Goal: Task Accomplishment & Management: Manage account settings

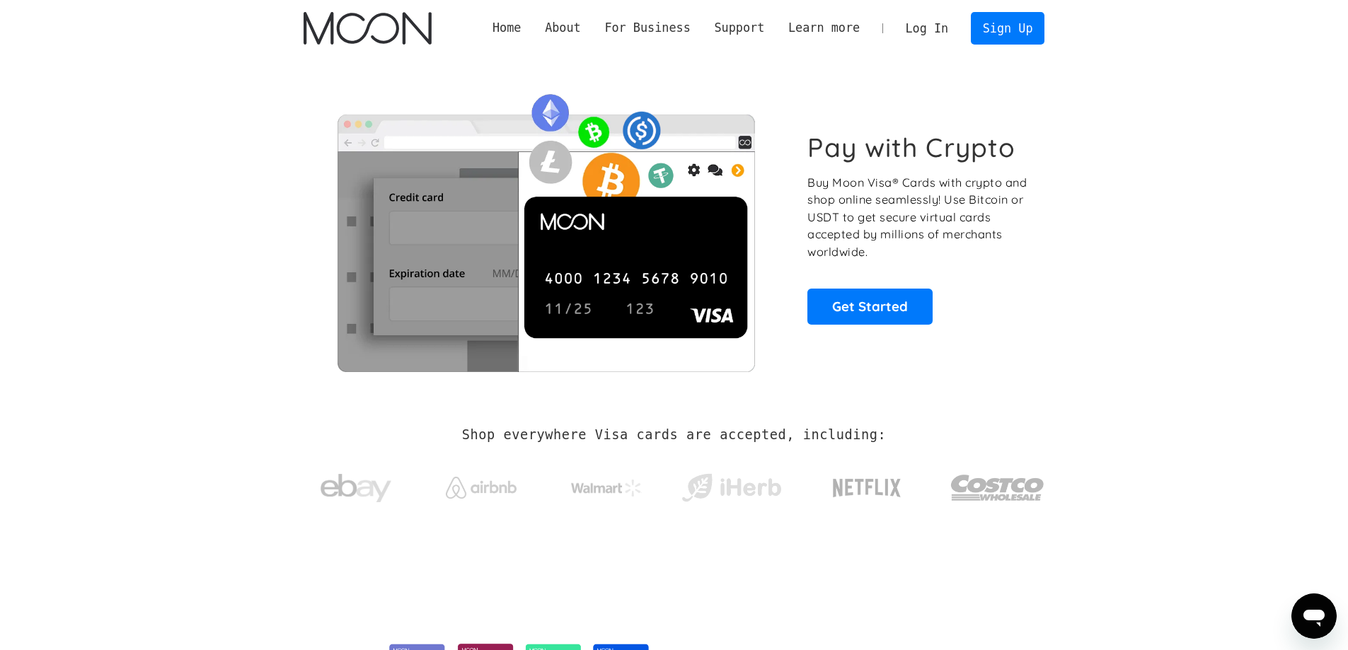
click at [927, 29] on link "Log In" at bounding box center [927, 28] width 67 height 31
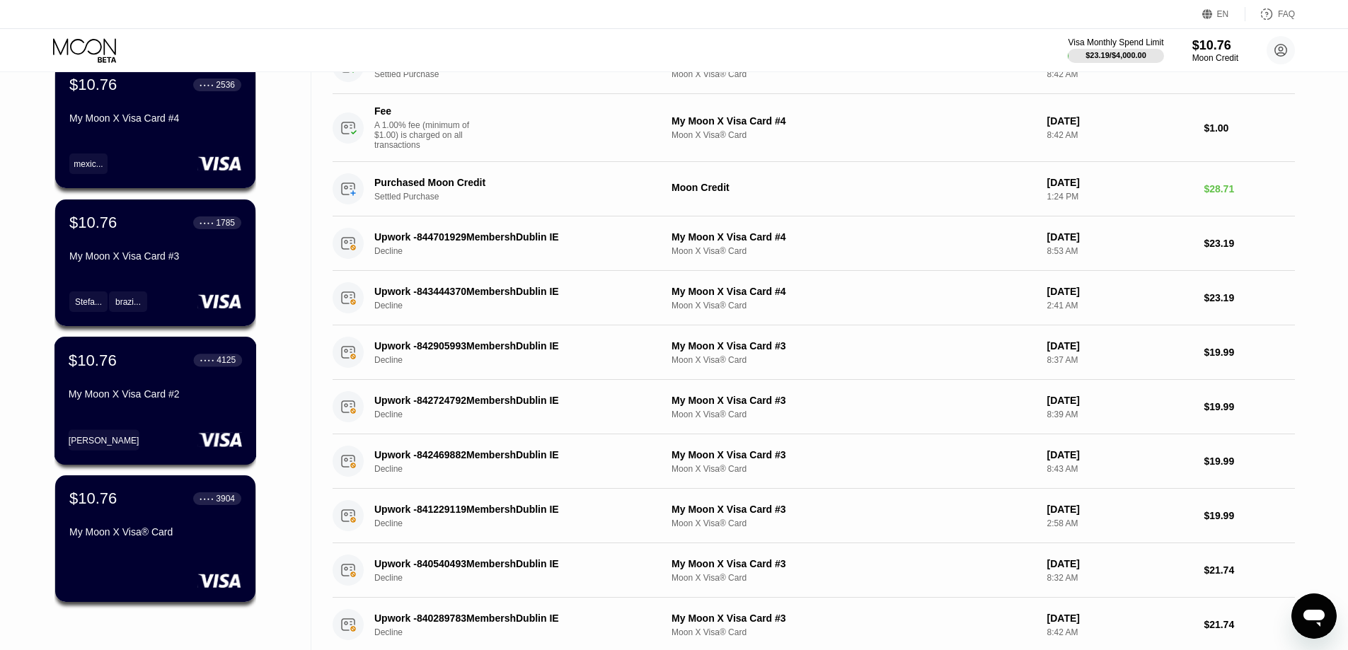
scroll to position [142, 0]
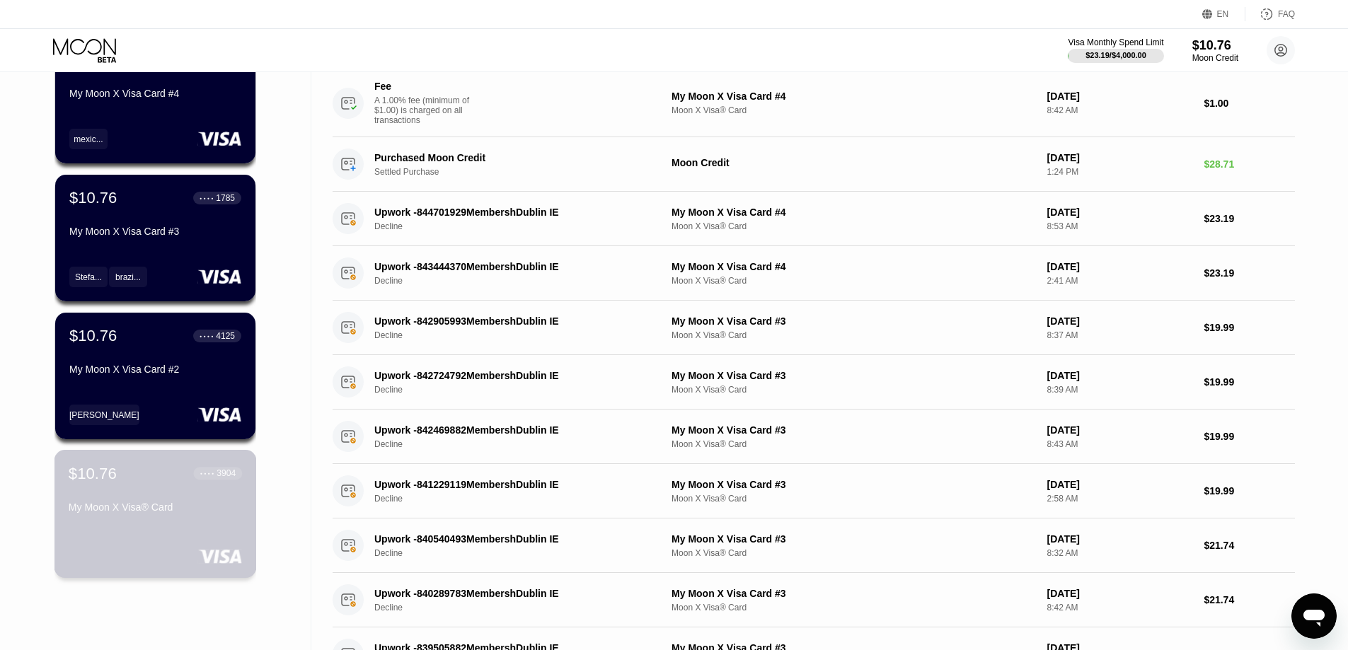
click at [142, 526] on div "$10.76 ● ● ● ● 3904 My Moon X Visa® Card" at bounding box center [155, 514] width 202 height 128
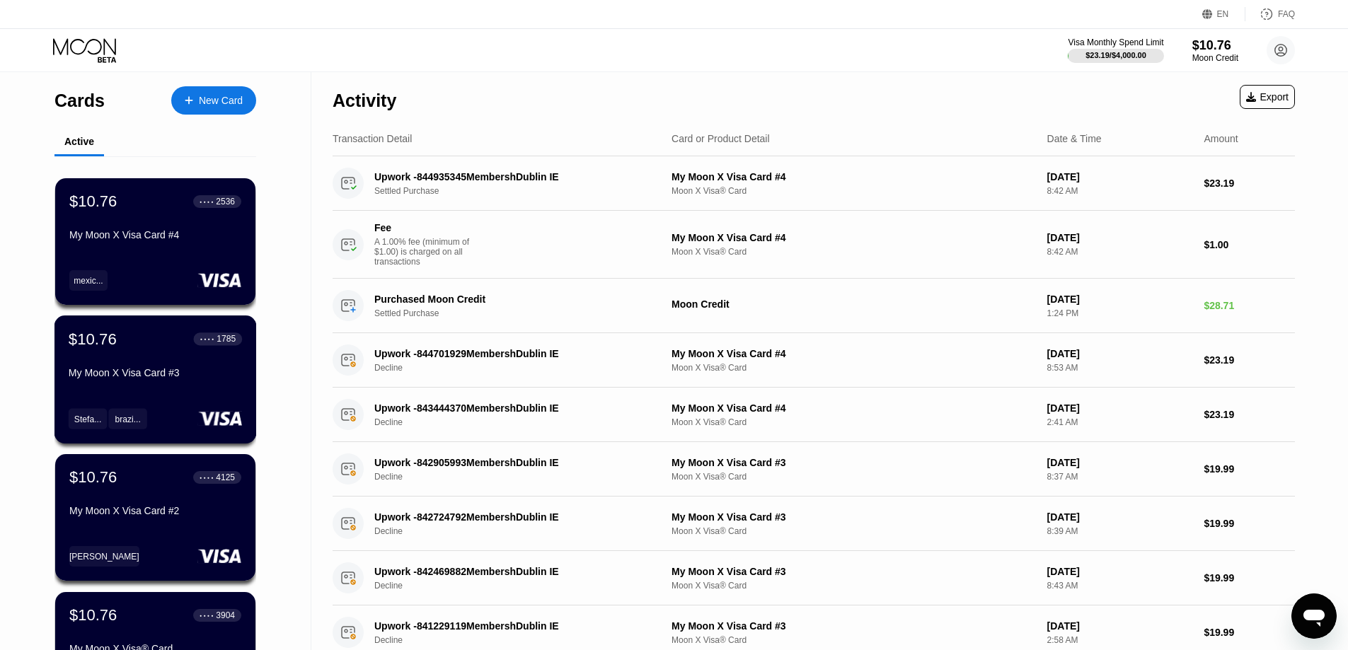
click at [128, 428] on div "brazi..." at bounding box center [127, 418] width 39 height 21
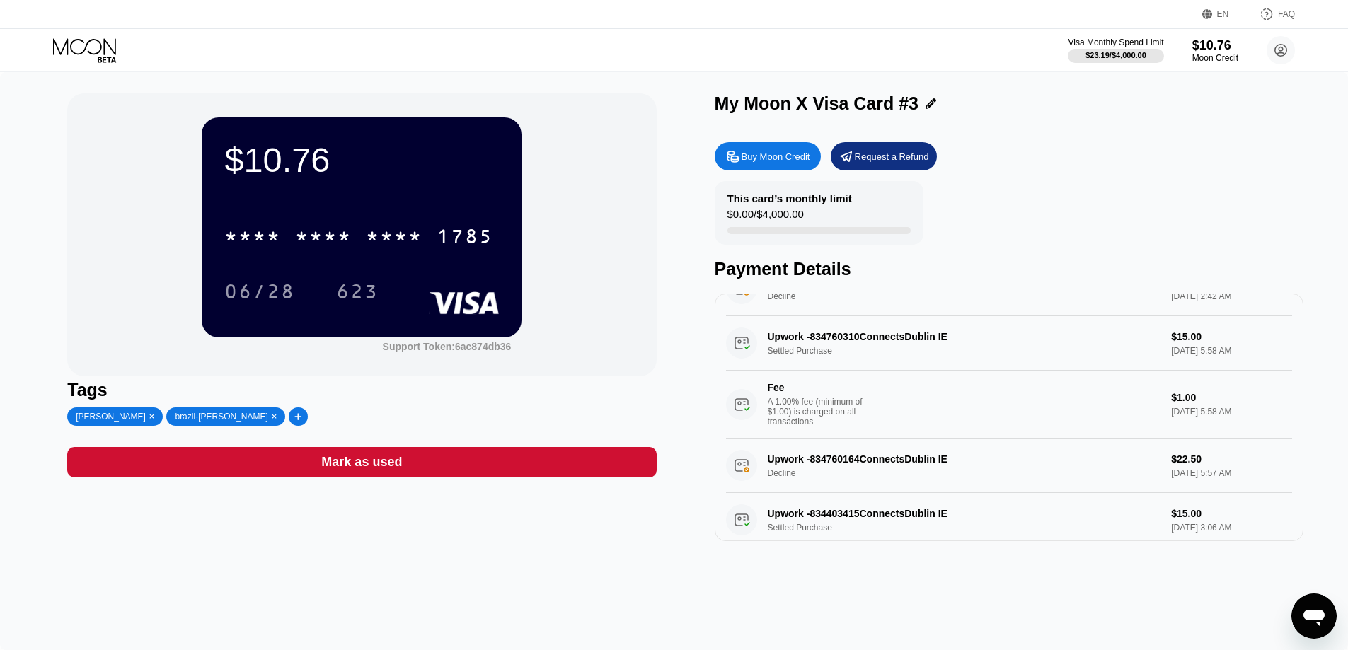
scroll to position [495, 0]
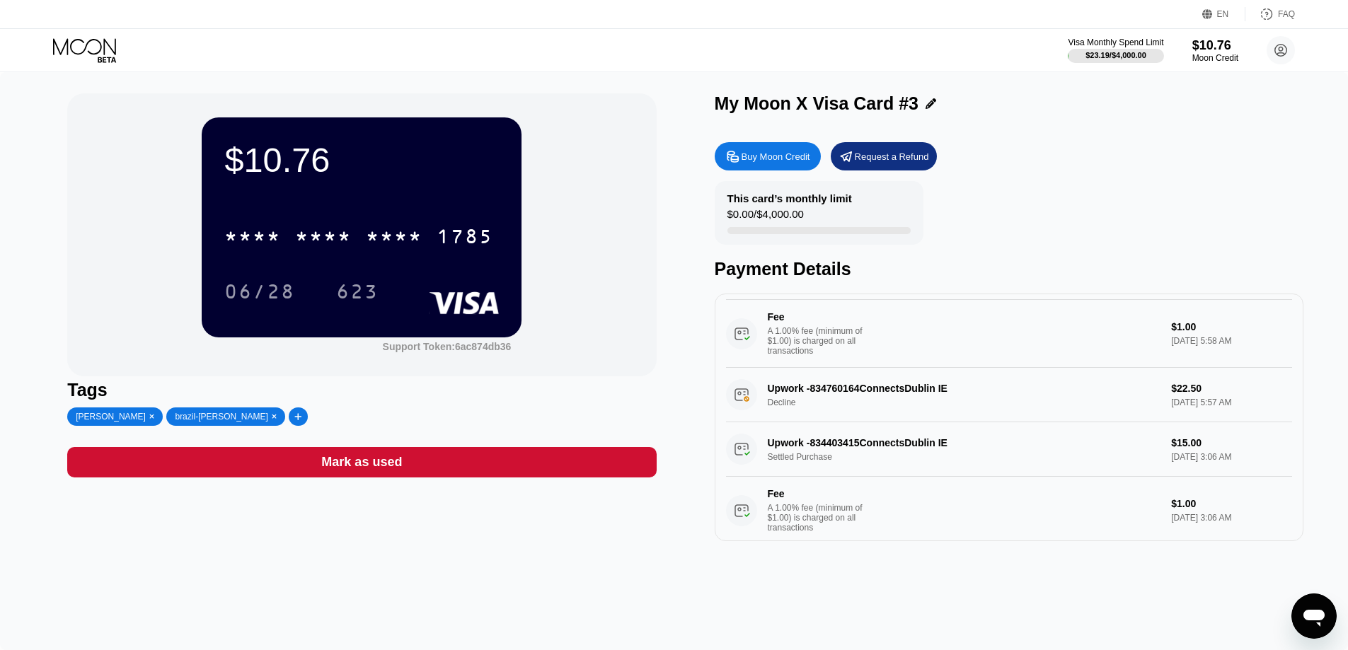
click at [830, 199] on div "This card’s monthly limit" at bounding box center [789, 198] width 125 height 12
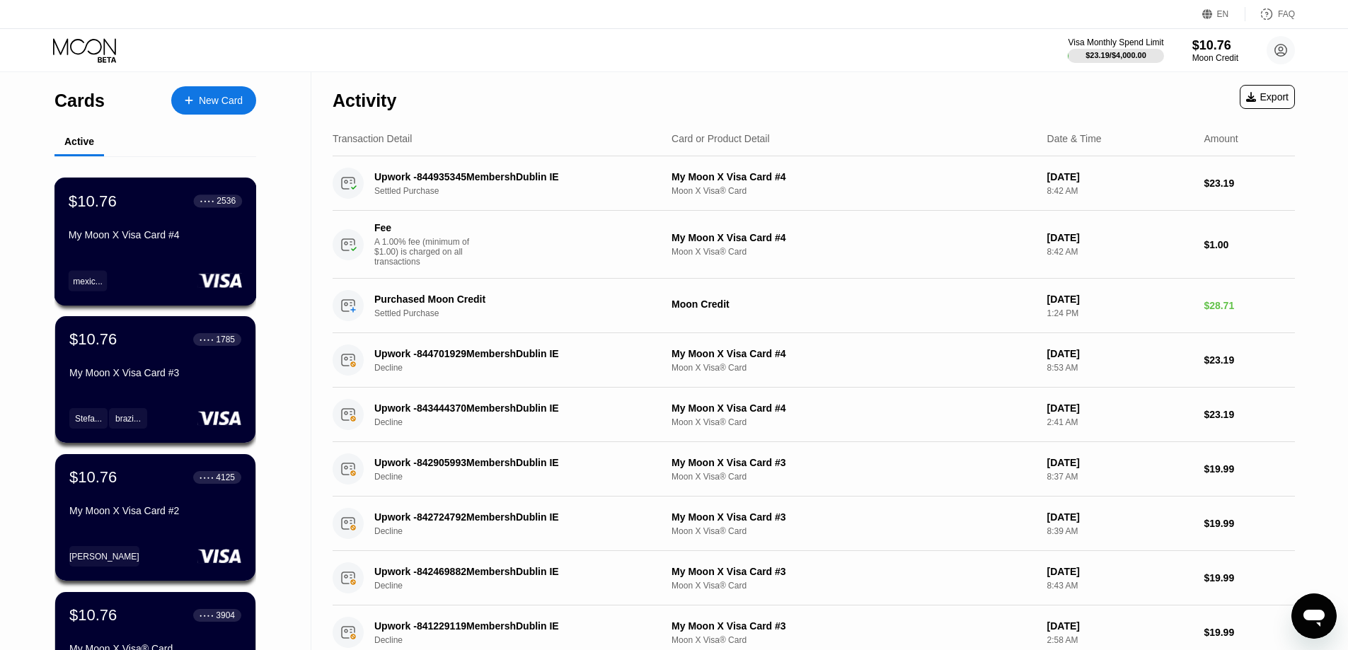
click at [133, 288] on div "mexic..." at bounding box center [155, 280] width 173 height 21
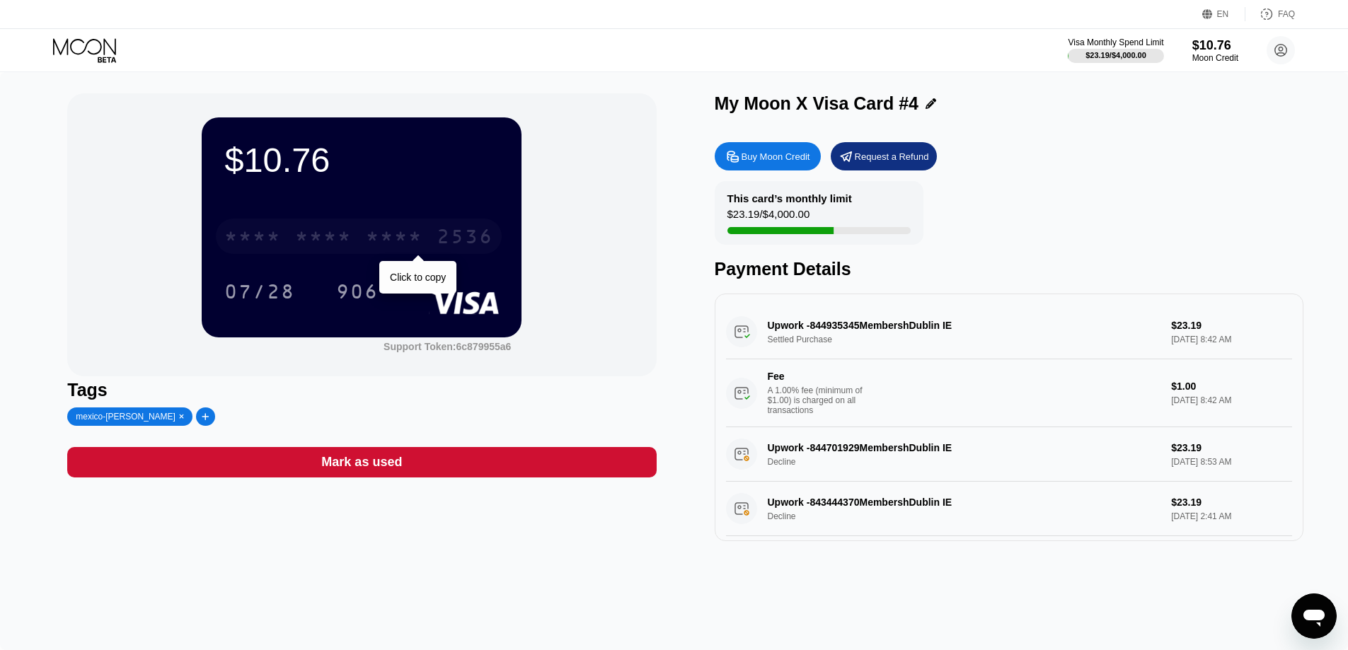
click at [321, 233] on div "* * * *" at bounding box center [323, 238] width 57 height 23
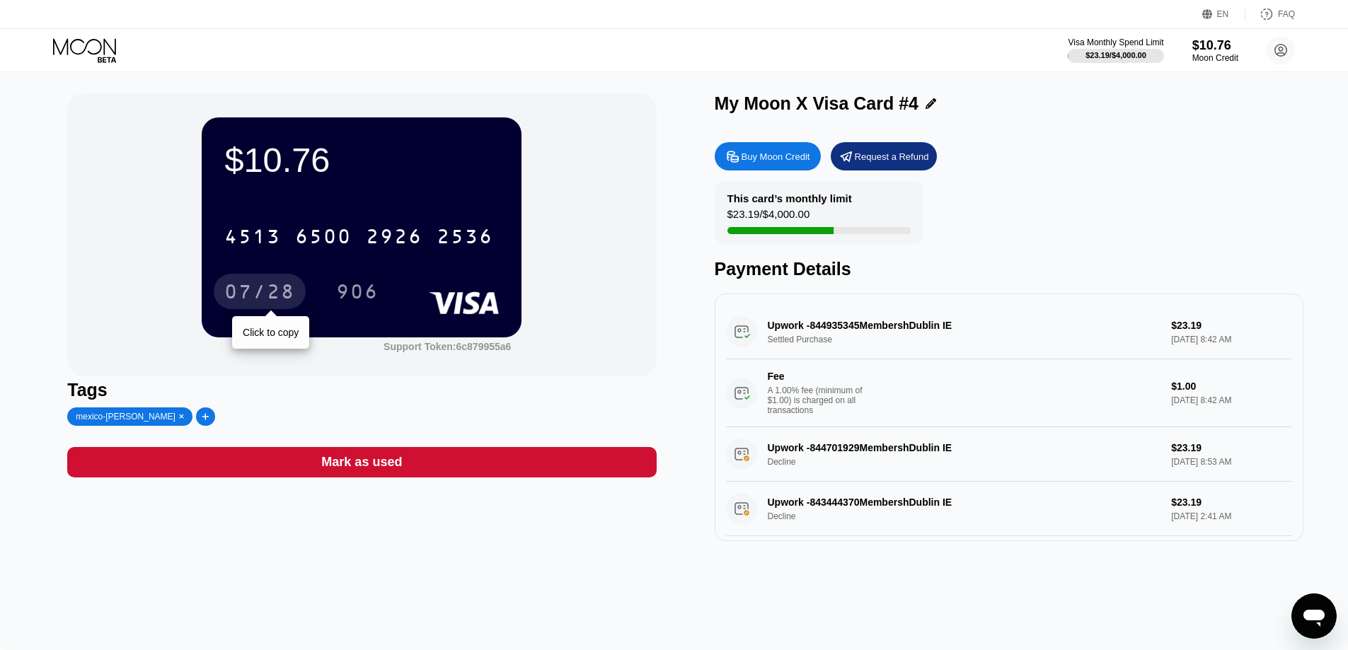
click at [251, 299] on div "07/28" at bounding box center [259, 293] width 71 height 23
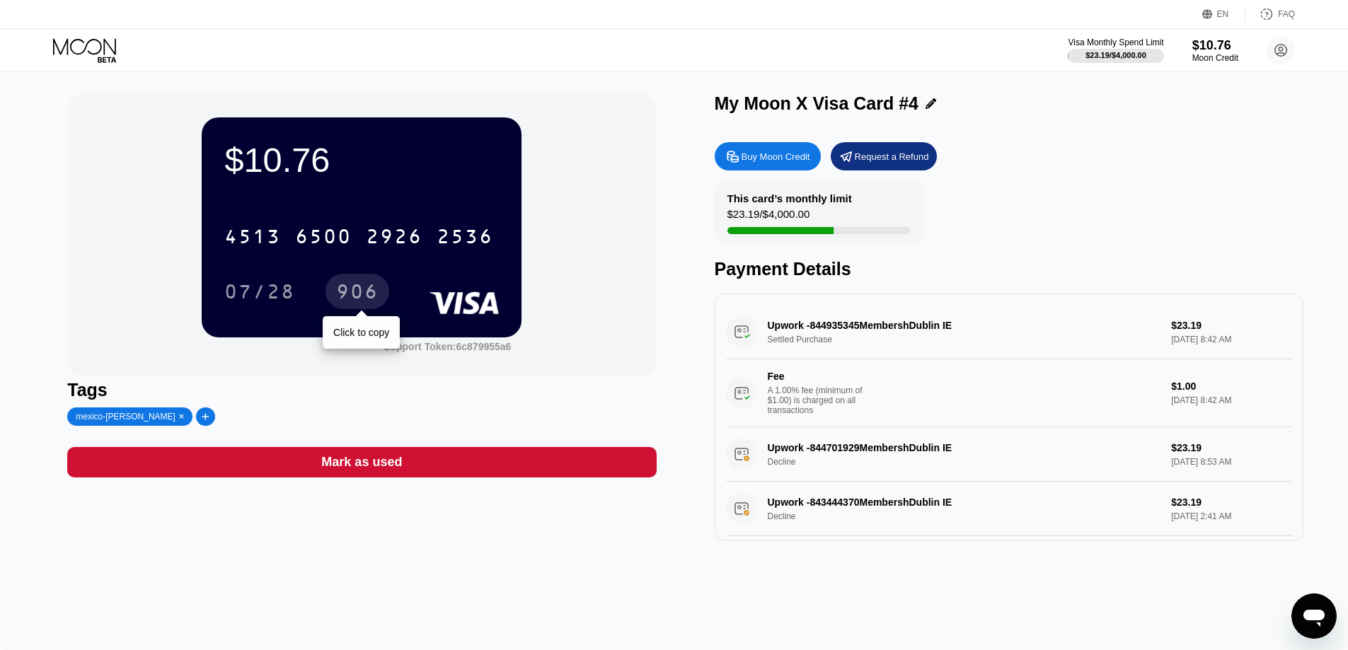
click at [367, 305] on div "906" at bounding box center [357, 293] width 42 height 23
